Goal: Information Seeking & Learning: Understand process/instructions

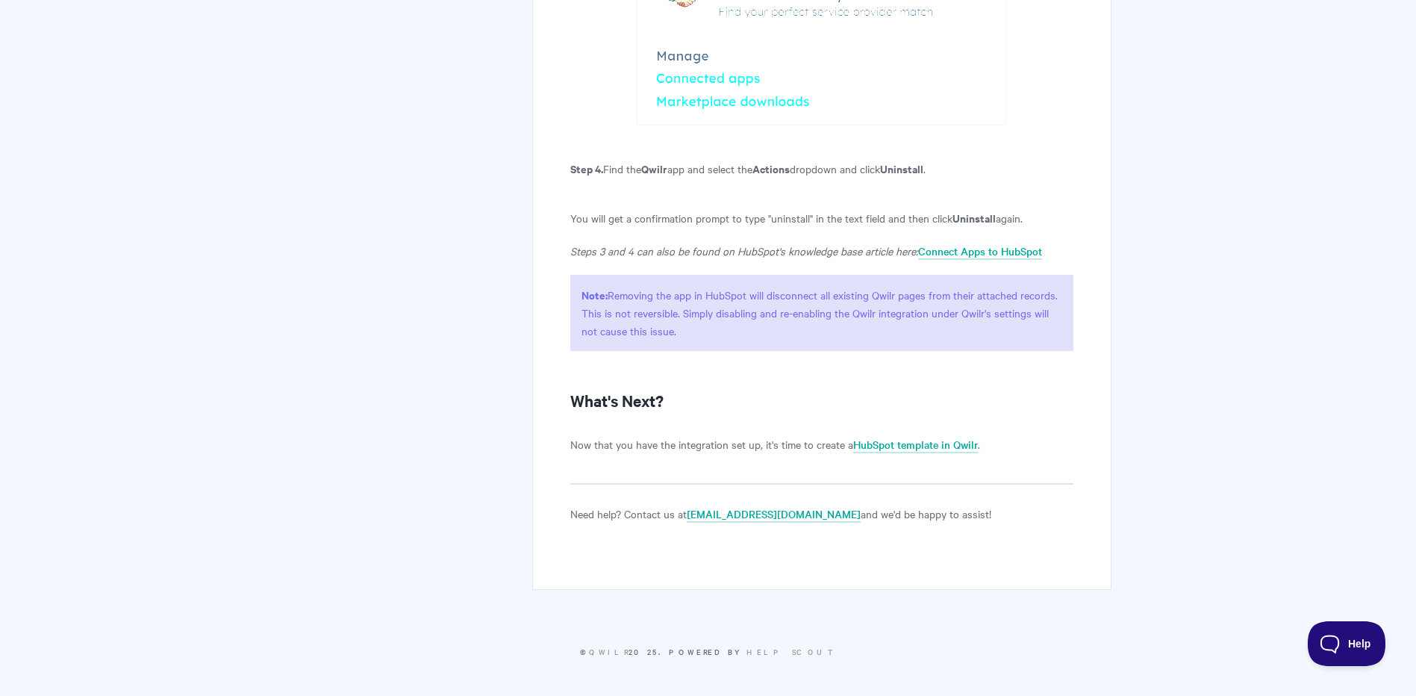
scroll to position [3576, 0]
click at [908, 447] on link "HubSpot template in Qwilr" at bounding box center [915, 445] width 125 height 16
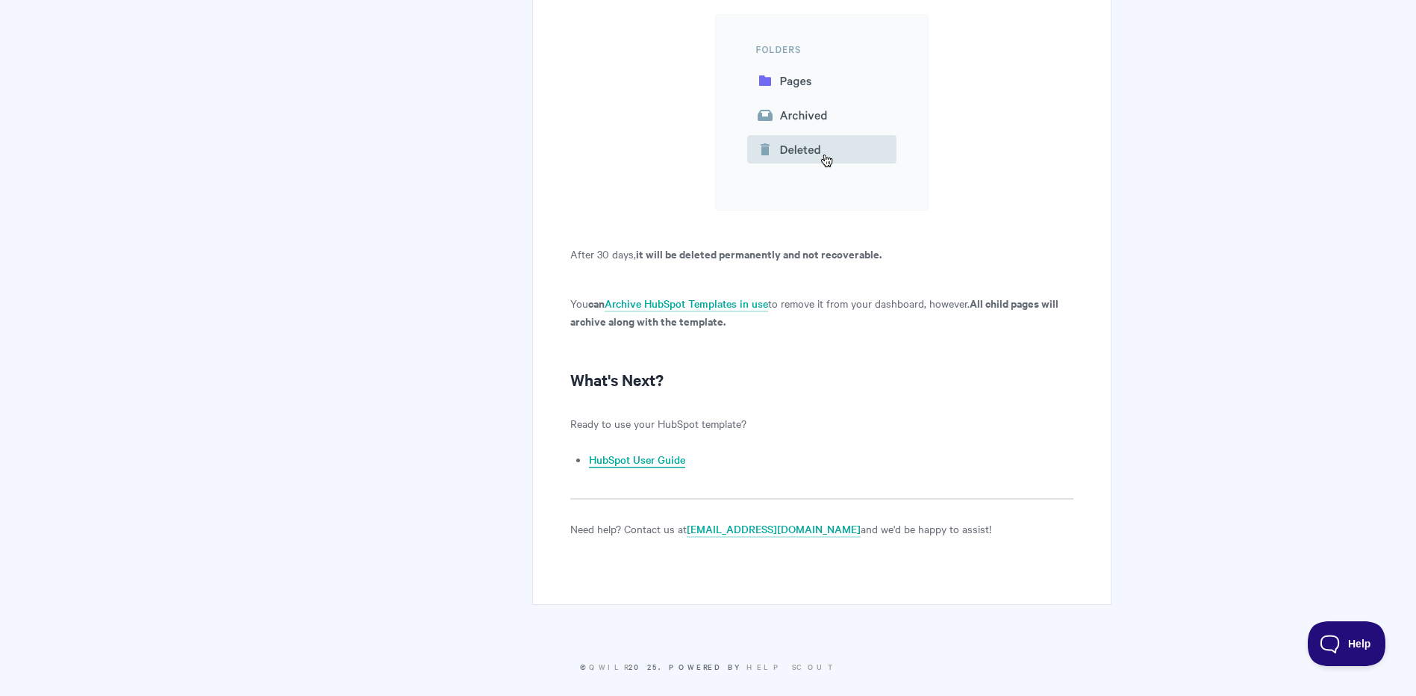
scroll to position [13433, 0]
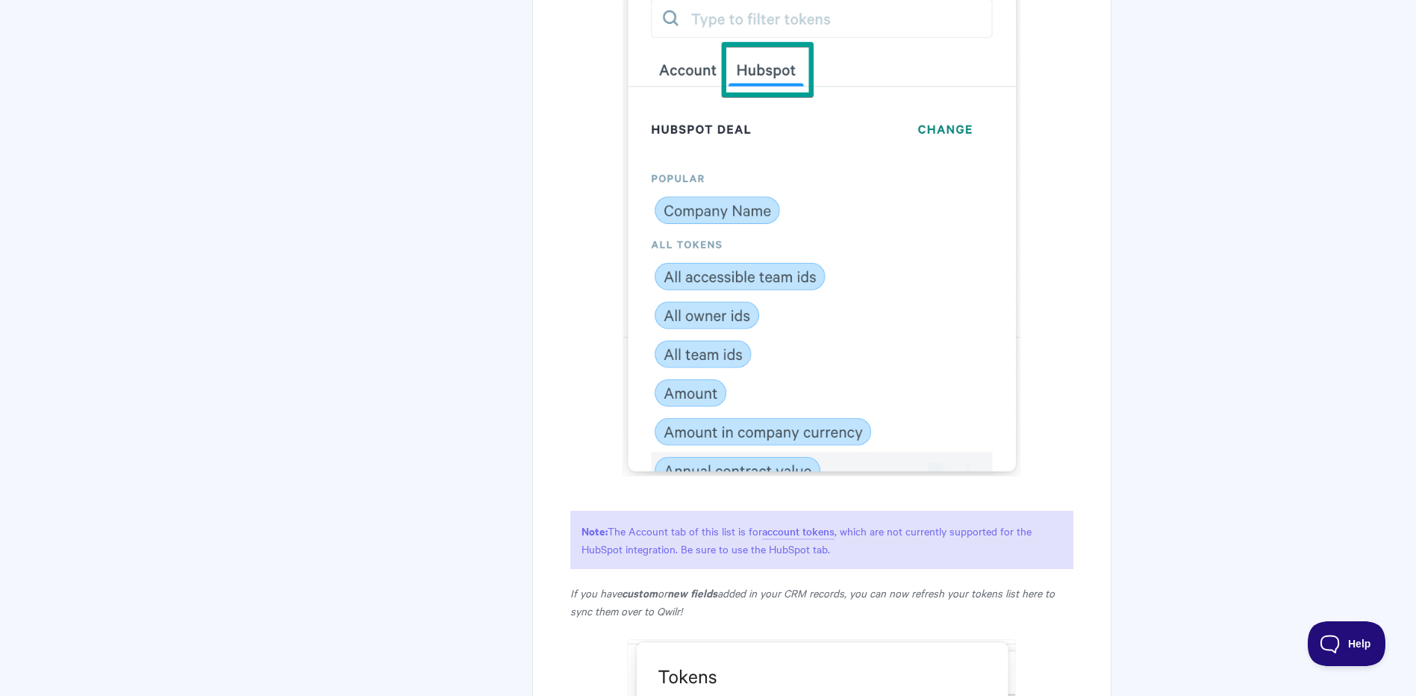
scroll to position [4764, 0]
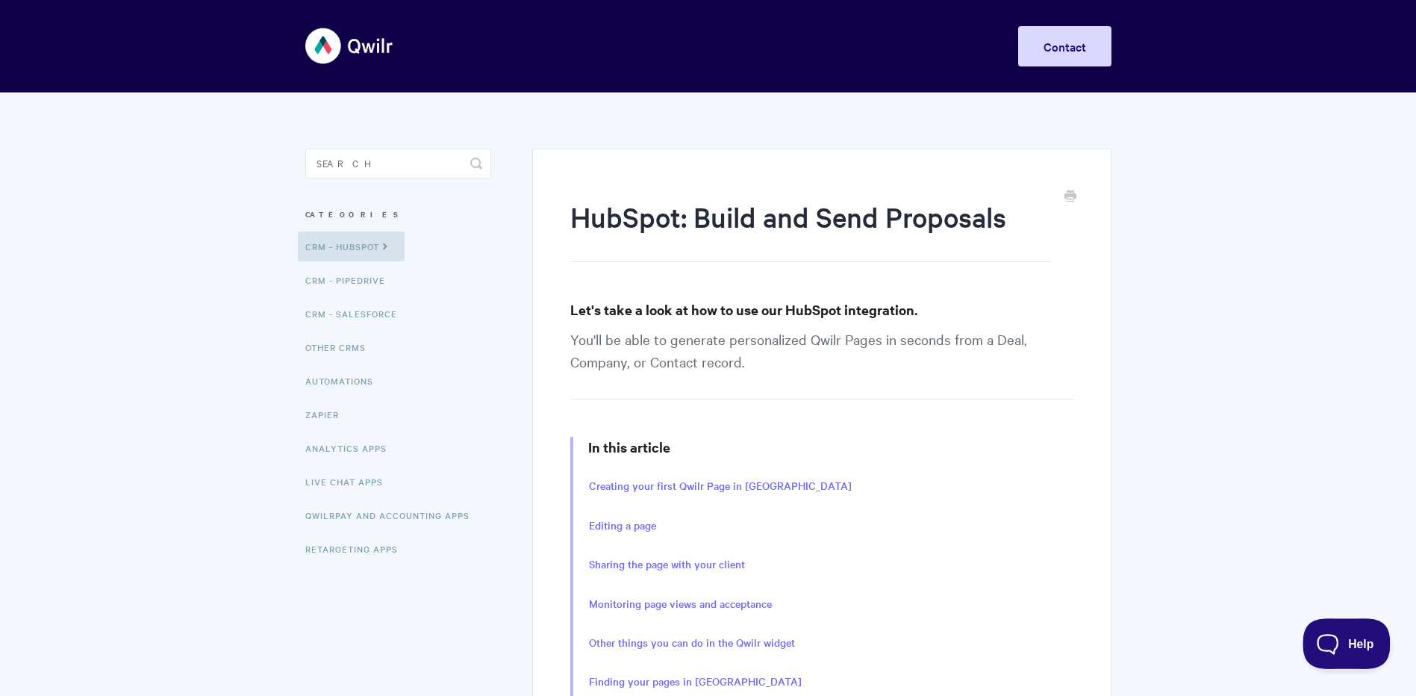
click at [1321, 653] on button "Help" at bounding box center [1342, 640] width 78 height 45
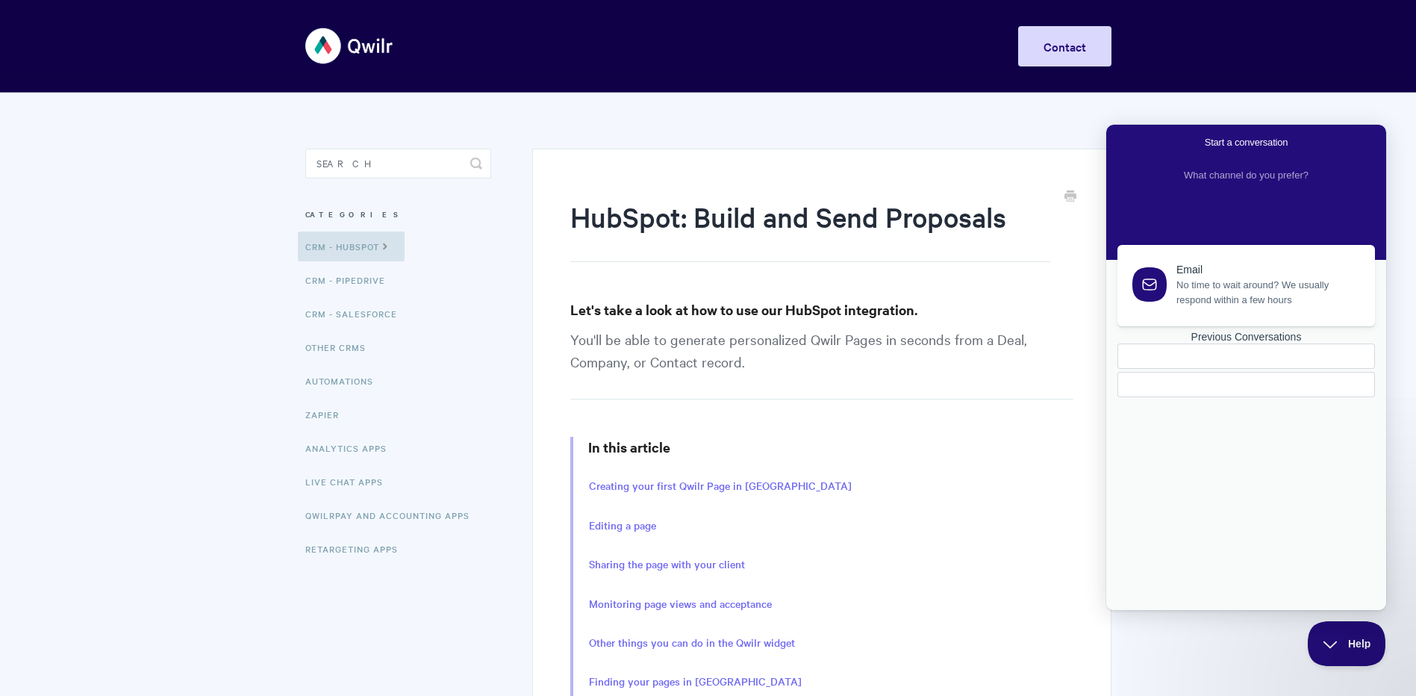
click at [1213, 455] on div "Email No time to wait around? We usually respond within a few hours Previous Co…" at bounding box center [1246, 412] width 271 height 335
click at [1175, 64] on div "Toggle Navigation Home Getting Started Creating & Editing Pages Sharing & Analy…" at bounding box center [708, 46] width 1416 height 56
click at [445, 154] on input "Search" at bounding box center [398, 164] width 186 height 30
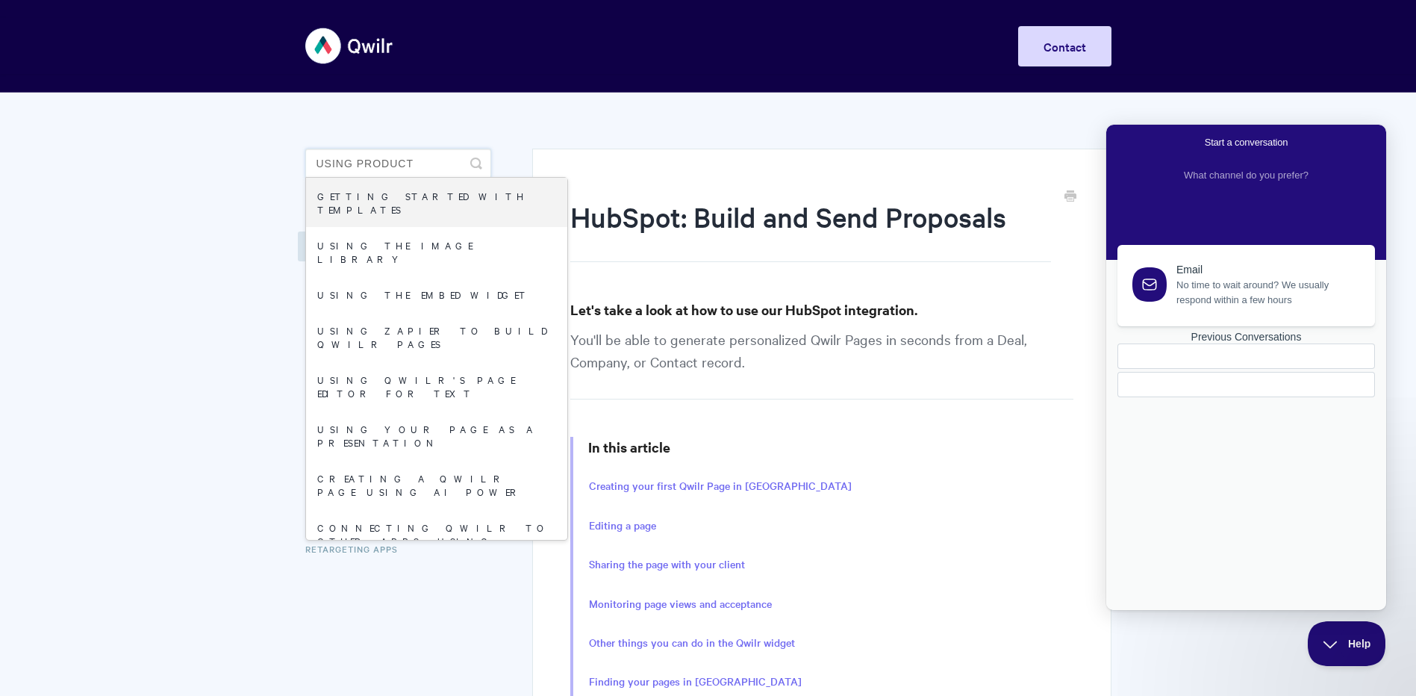
click at [357, 162] on input "using product" at bounding box center [398, 164] width 186 height 30
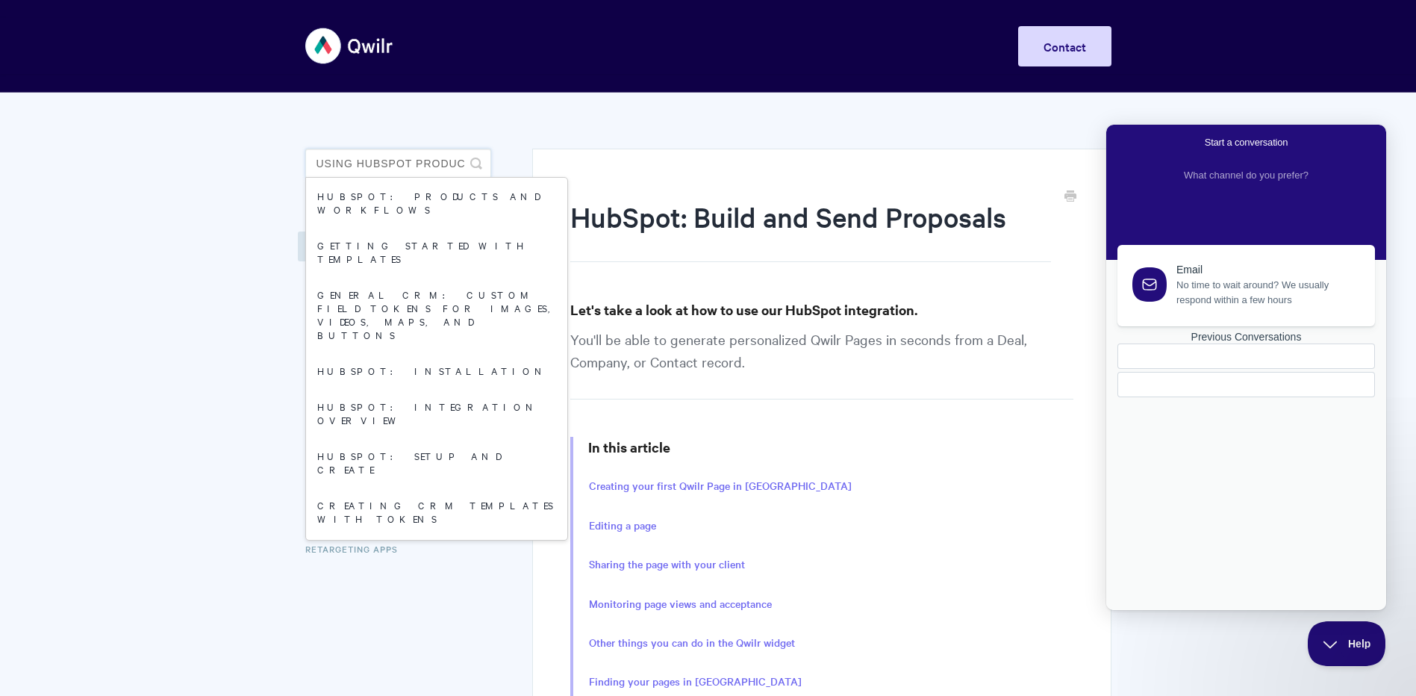
type input "using hubspot product"
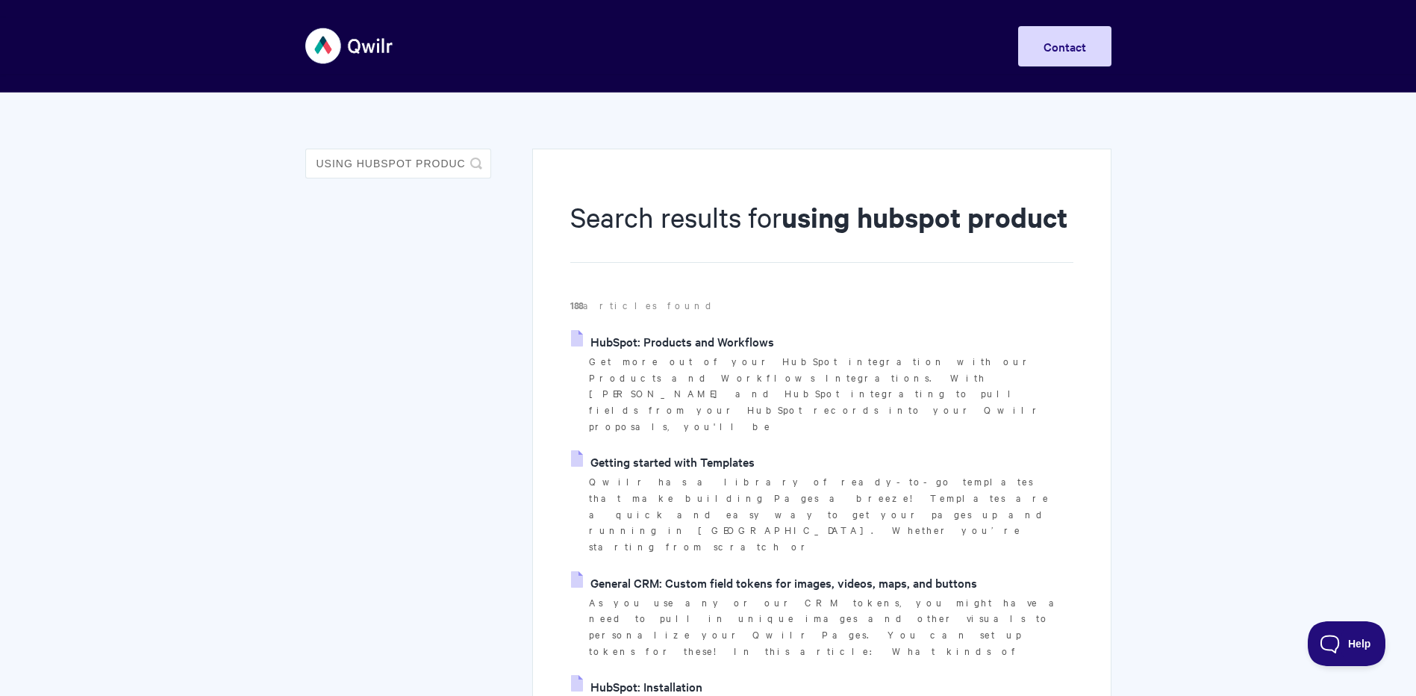
click at [690, 352] on link "HubSpot: Products and Workflows" at bounding box center [672, 341] width 203 height 22
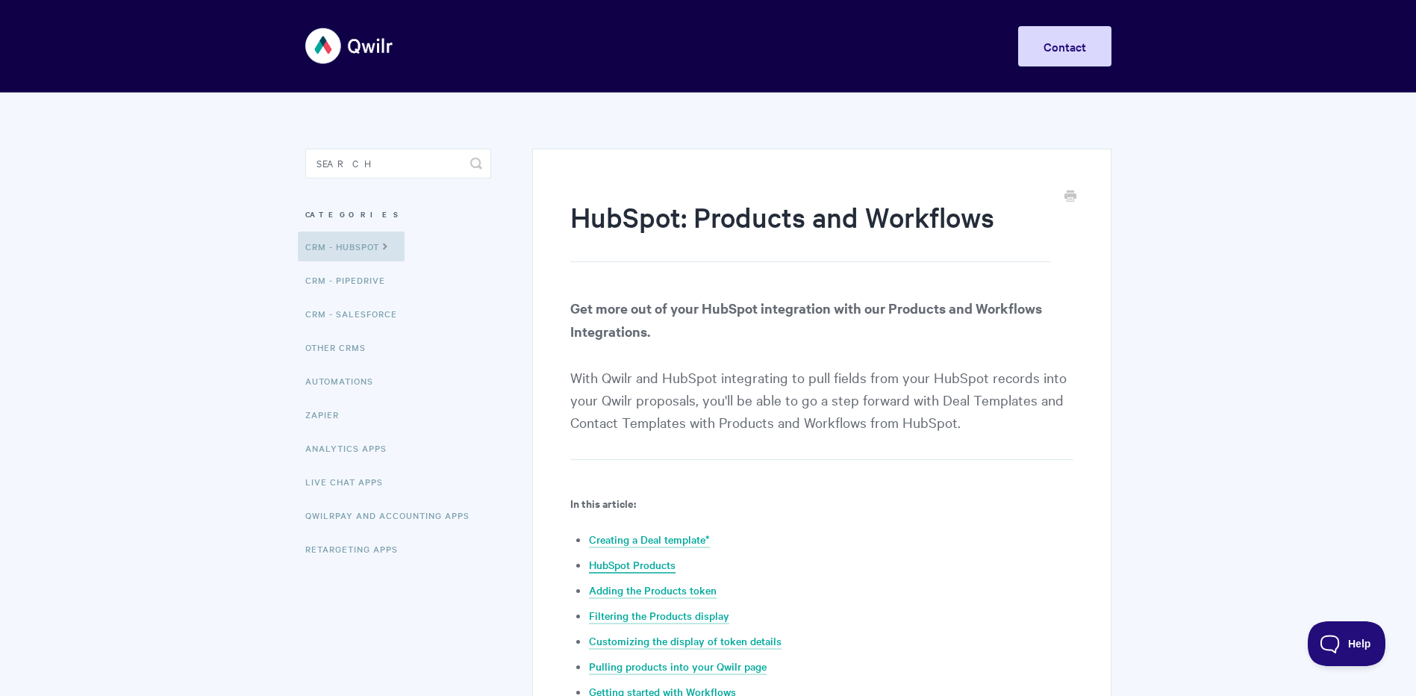
click at [633, 561] on link "HubSpot Products" at bounding box center [632, 565] width 87 height 16
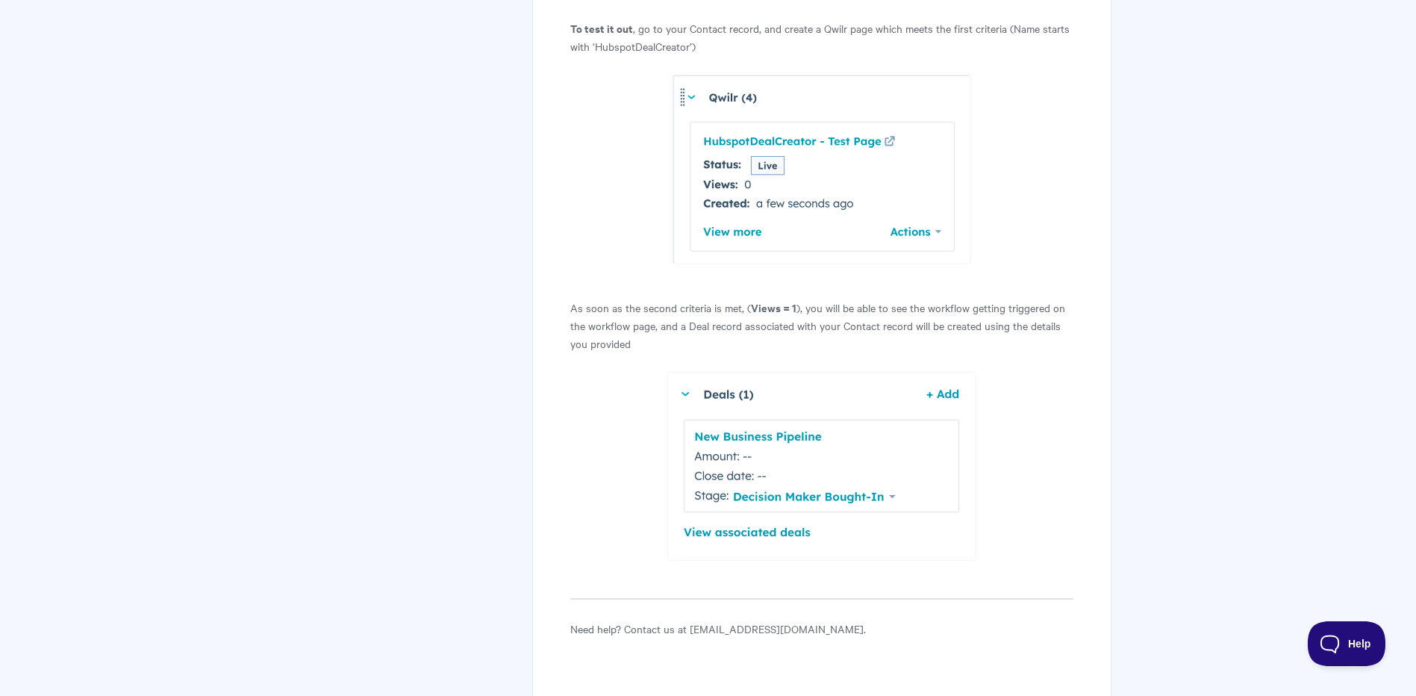
scroll to position [12327, 0]
